Goal: Information Seeking & Learning: Learn about a topic

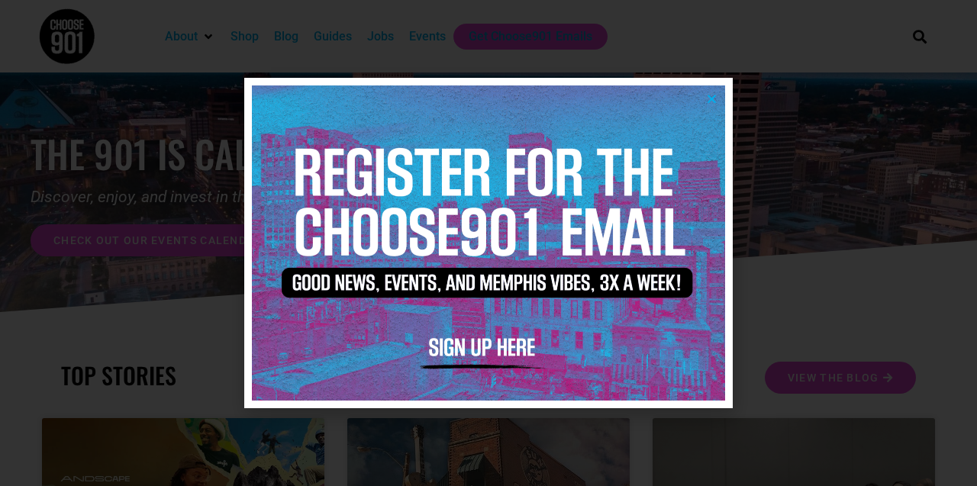
click at [714, 95] on icon "Close" at bounding box center [711, 98] width 11 height 11
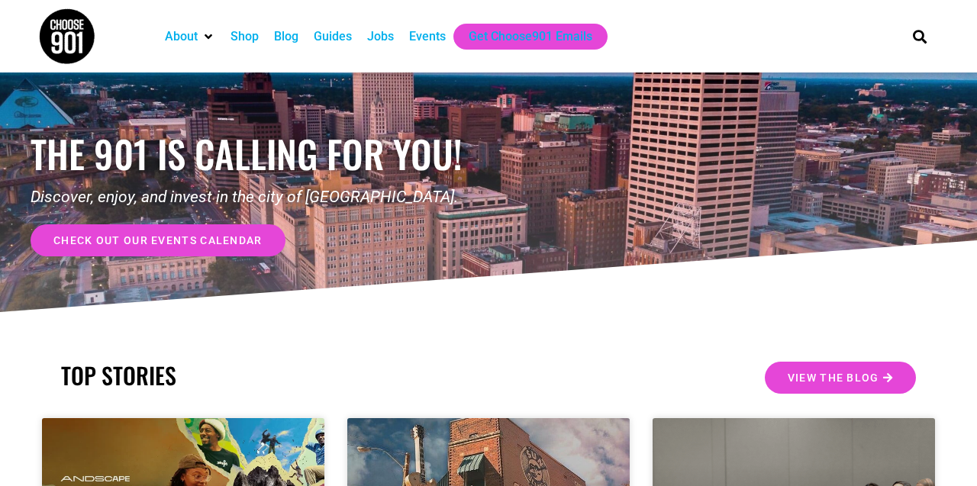
click at [180, 240] on span "check out our events calendar" at bounding box center [157, 240] width 209 height 11
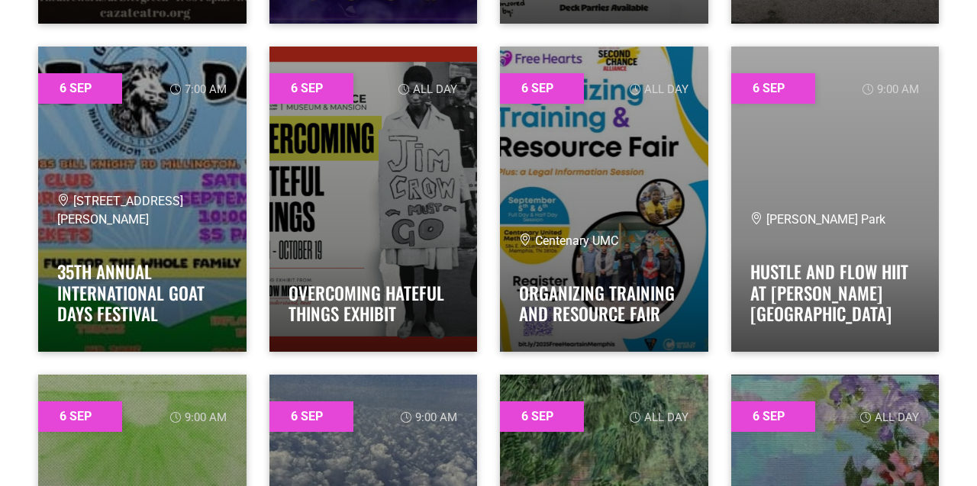
scroll to position [3195, 0]
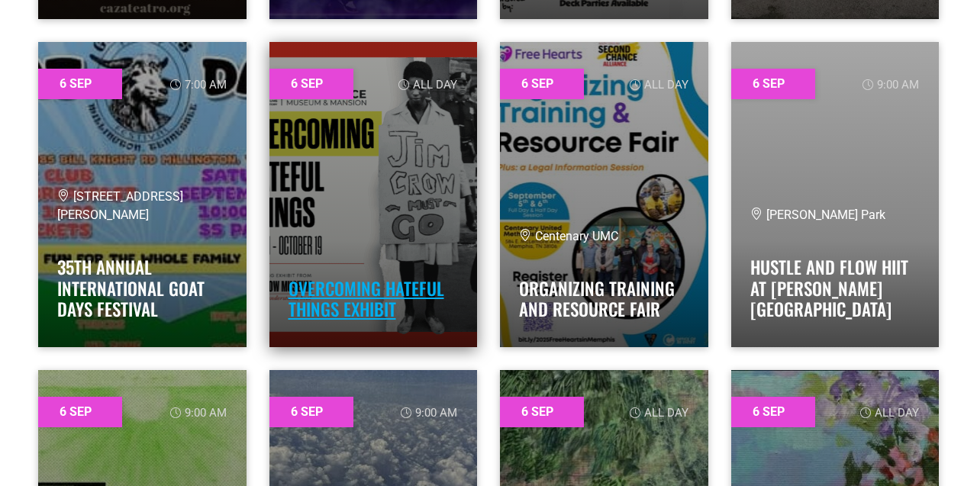
click at [382, 299] on link "Overcoming Hateful Things Exhibit" at bounding box center [367, 299] width 156 height 47
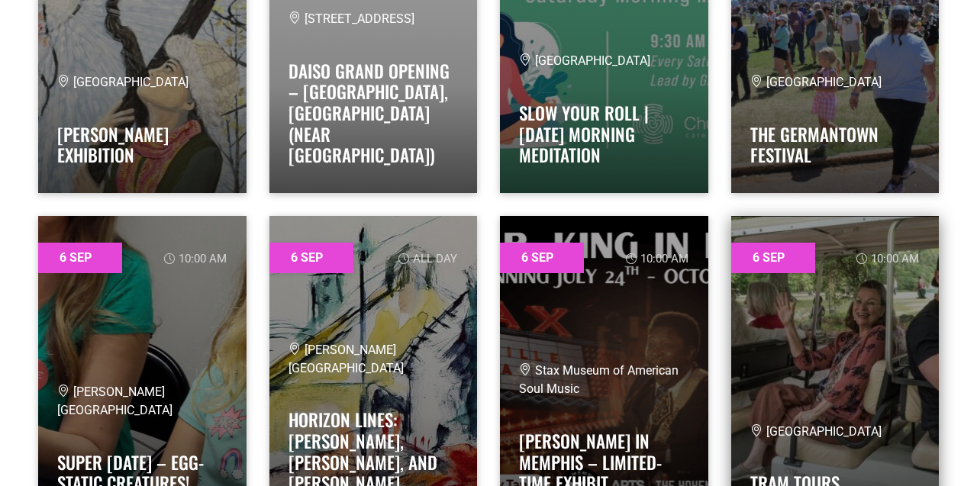
scroll to position [4005, 0]
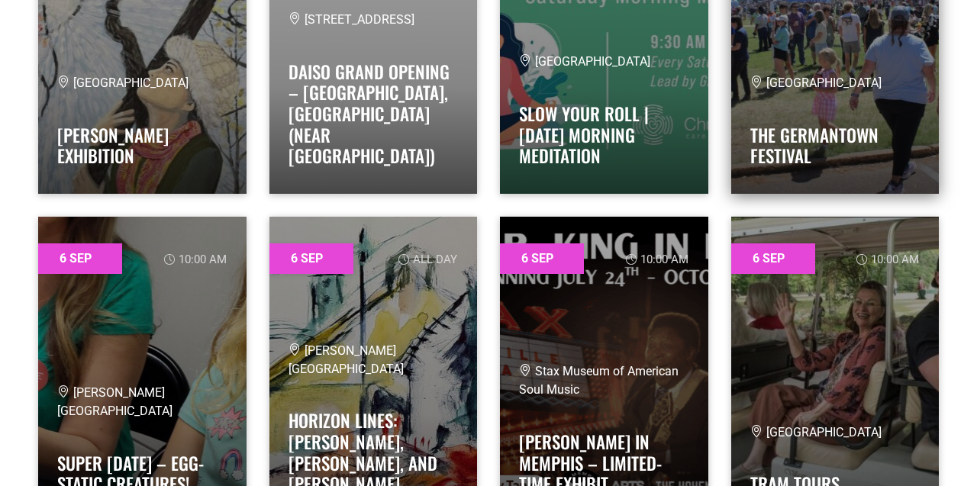
click at [818, 114] on div "[GEOGRAPHIC_DATA] The Germantown Festival" at bounding box center [835, 124] width 170 height 101
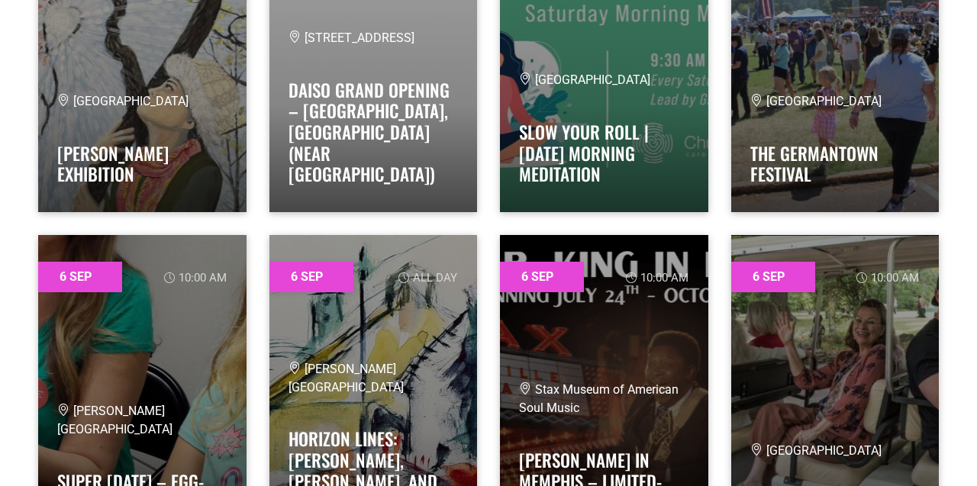
scroll to position [3907, 0]
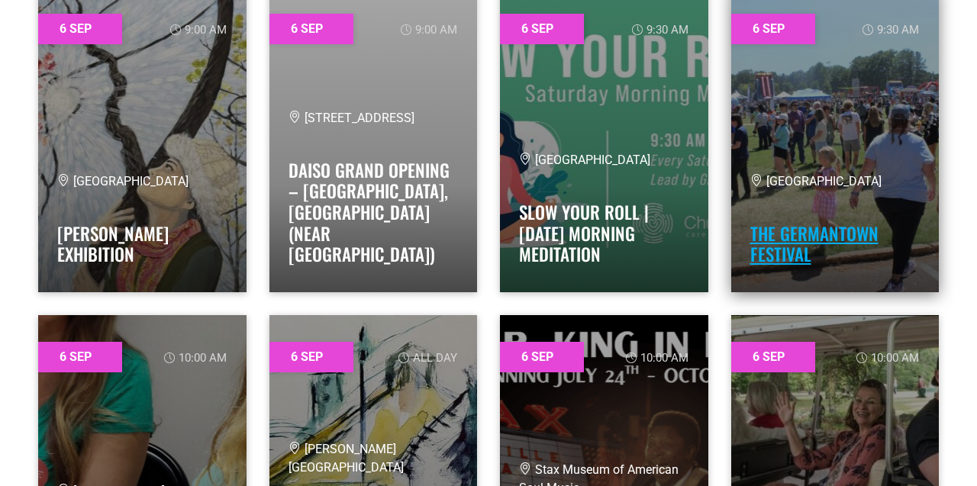
click at [807, 237] on link "The Germantown Festival" at bounding box center [814, 244] width 128 height 47
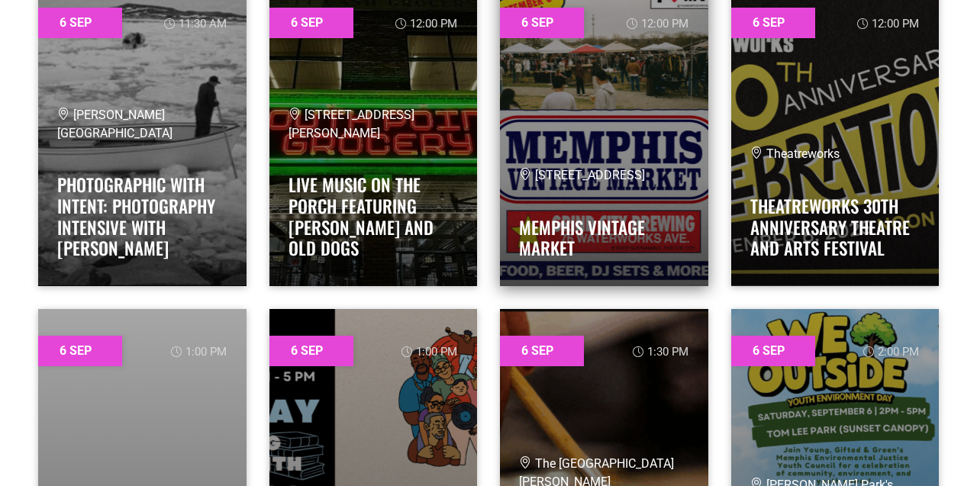
scroll to position [4577, 0]
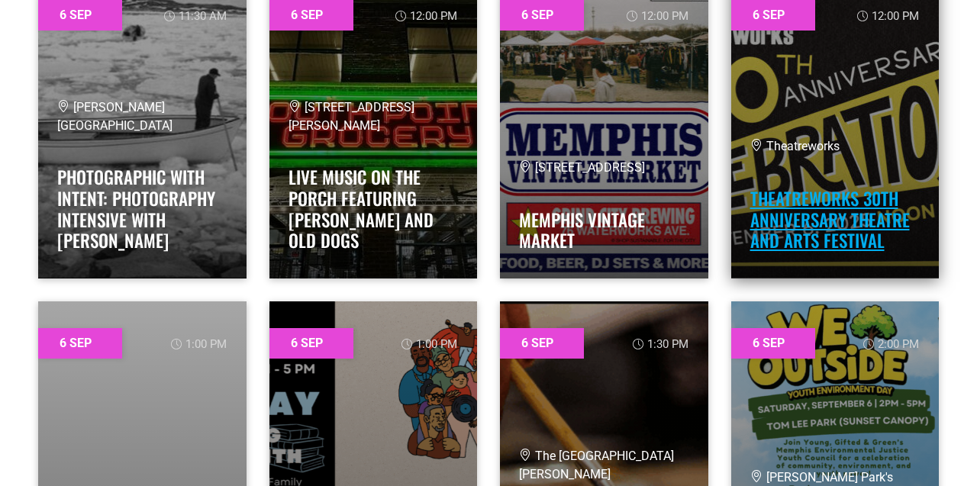
click at [811, 230] on link "TheatreWorks 30th Anniversary Theatre and Arts Festival" at bounding box center [830, 219] width 160 height 68
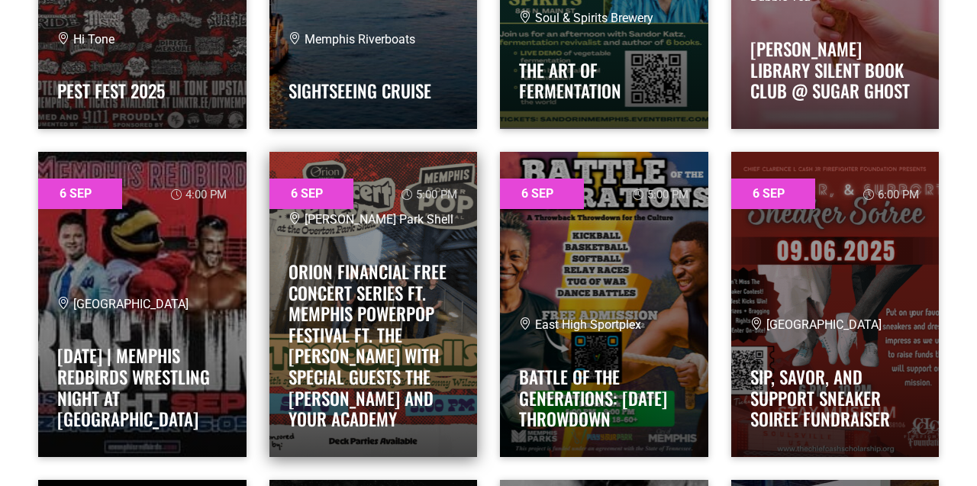
scroll to position [5384, 0]
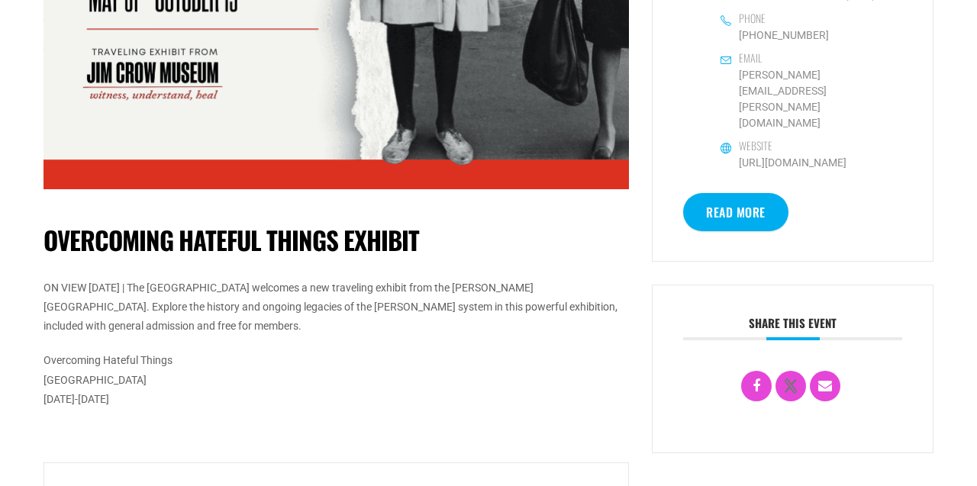
scroll to position [475, 0]
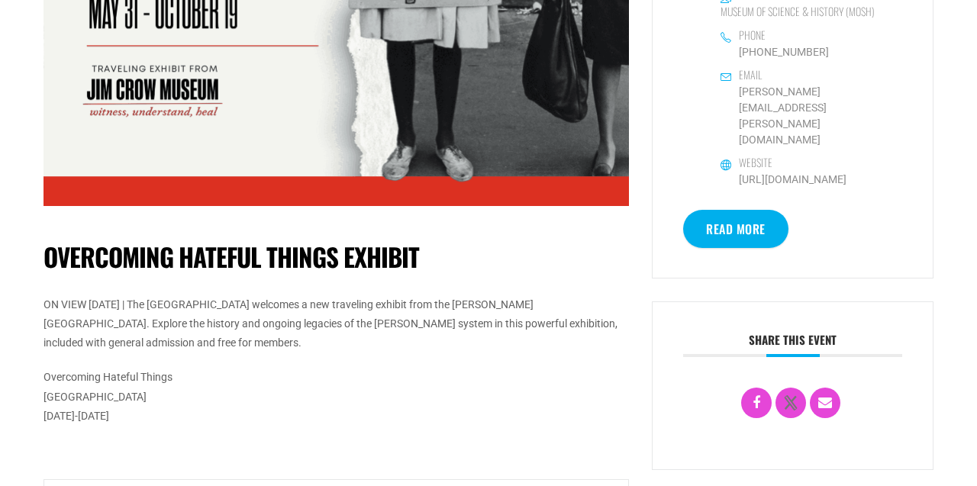
click at [745, 210] on link "Read More" at bounding box center [735, 229] width 105 height 38
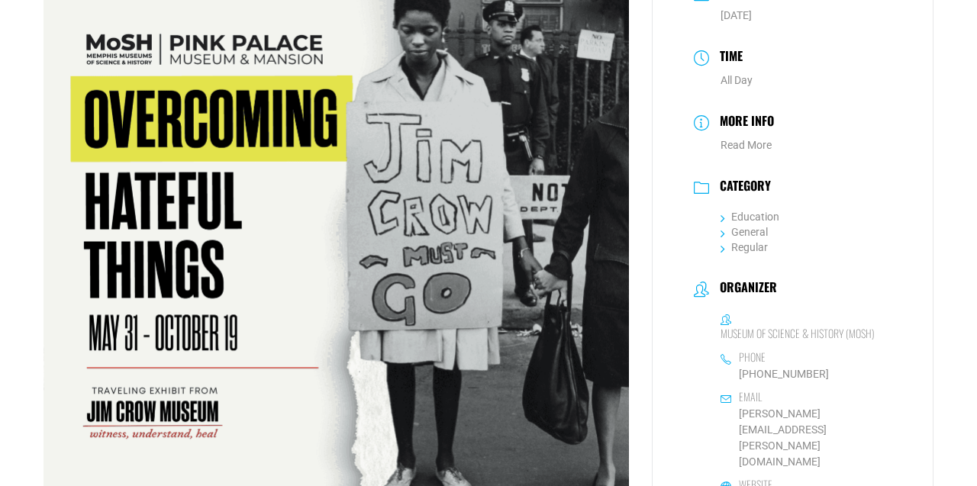
scroll to position [123, 0]
